Goal: Find contact information: Find contact information

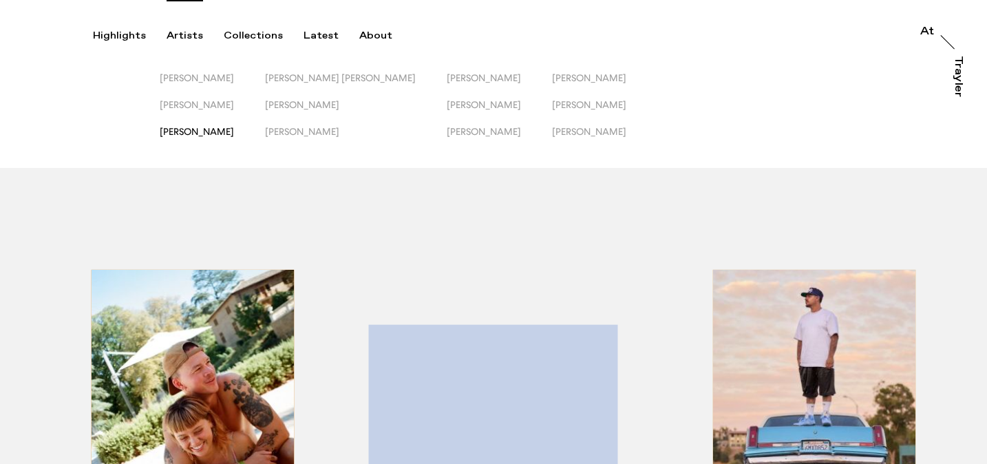
click at [223, 136] on span "[PERSON_NAME]" at bounding box center [197, 131] width 74 height 11
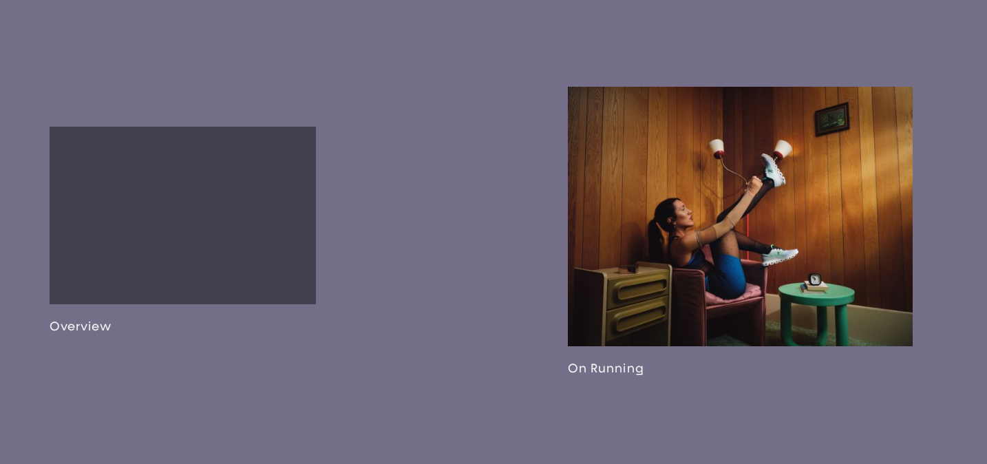
scroll to position [770, 0]
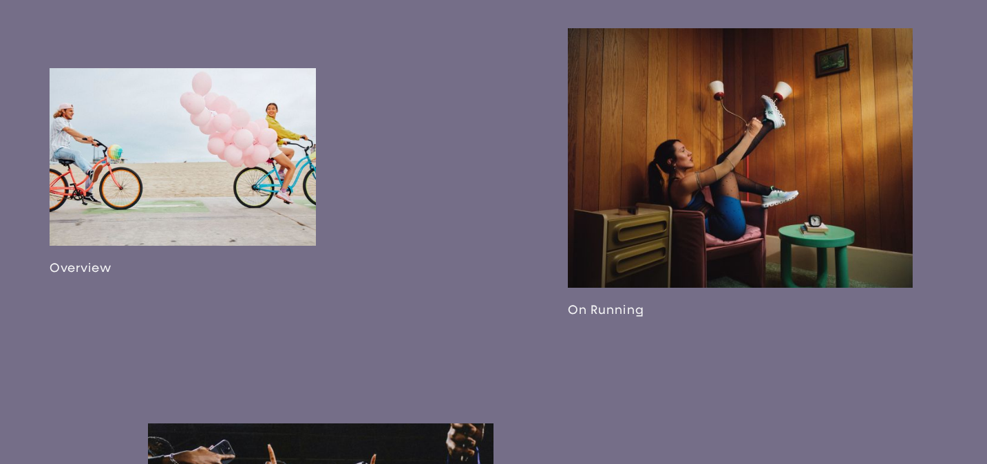
click at [219, 178] on link at bounding box center [183, 171] width 266 height 207
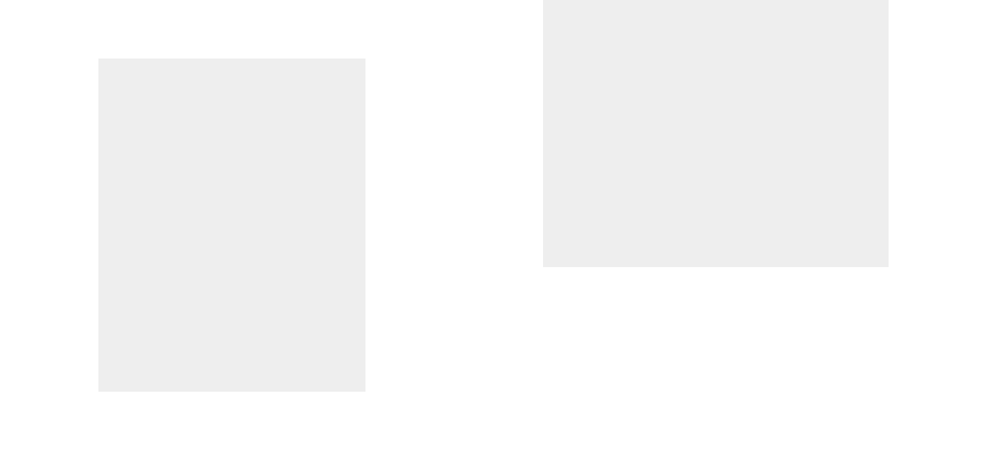
scroll to position [1453, 0]
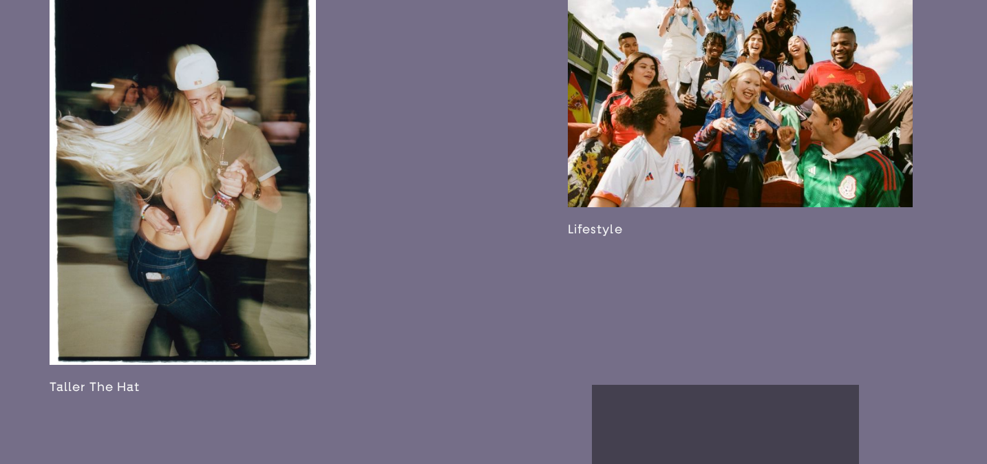
scroll to position [1618, 0]
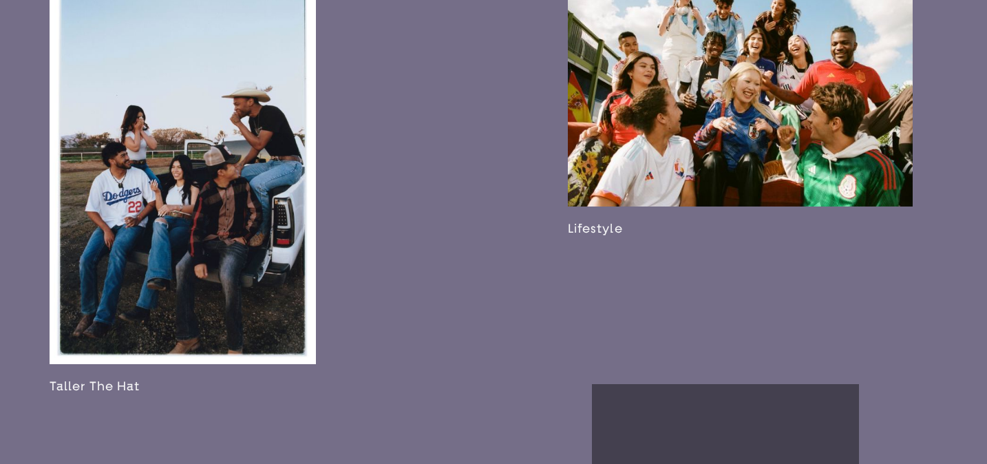
click at [678, 110] on link at bounding box center [740, 106] width 345 height 259
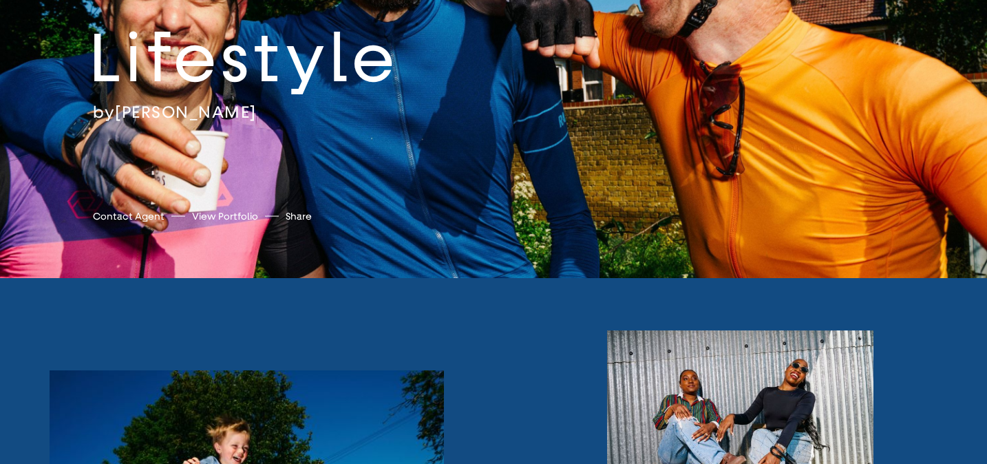
scroll to position [153, 0]
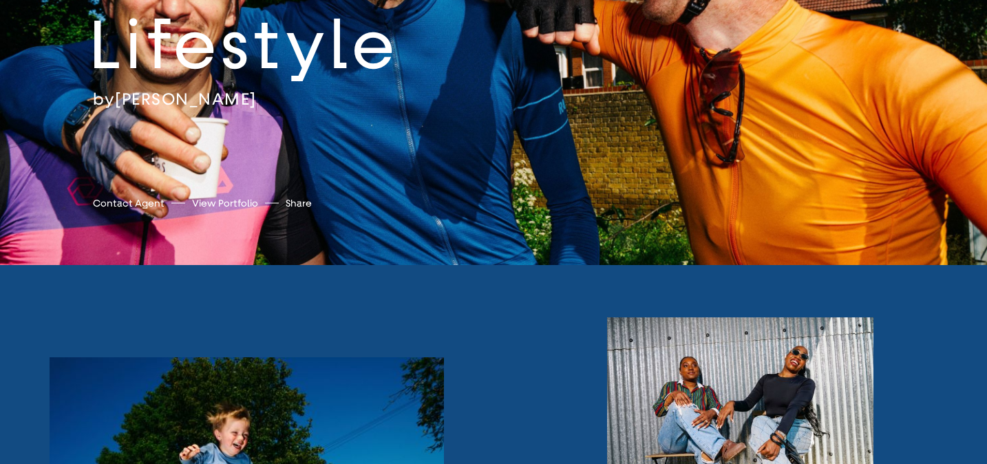
click at [122, 204] on link "Contact Agent" at bounding box center [129, 203] width 72 height 14
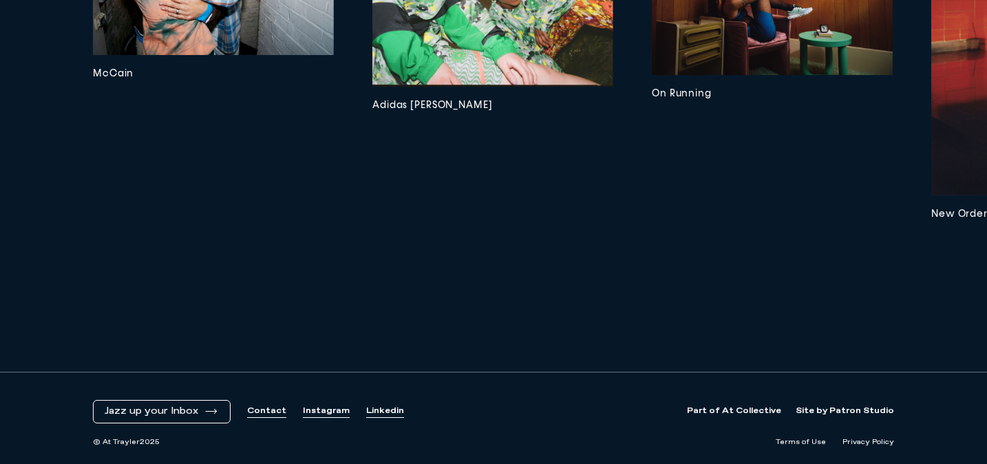
scroll to position [5467, 0]
